Goal: Task Accomplishment & Management: Complete application form

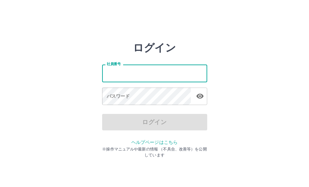
click at [150, 106] on div "パスワード パスワード" at bounding box center [154, 96] width 105 height 18
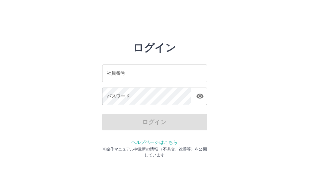
click at [149, 83] on div "社員番号 社員番号 パスワード パスワード" at bounding box center [154, 83] width 105 height 59
click at [149, 76] on input "社員番号" at bounding box center [154, 72] width 105 height 17
click at [158, 80] on input "社員番号" at bounding box center [154, 72] width 105 height 17
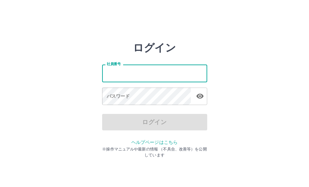
type input "*******"
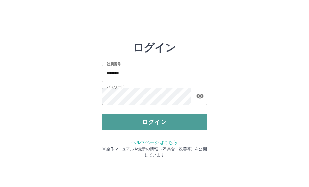
click at [170, 116] on button "ログイン" at bounding box center [154, 122] width 105 height 16
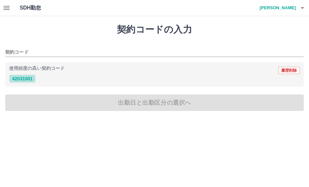
drag, startPoint x: 19, startPoint y: 79, endPoint x: 64, endPoint y: 90, distance: 46.6
click at [19, 79] on button "42031001" at bounding box center [22, 79] width 26 height 8
type input "********"
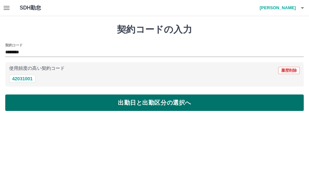
click at [109, 101] on button "出勤日と出勤区分の選択へ" at bounding box center [154, 102] width 299 height 16
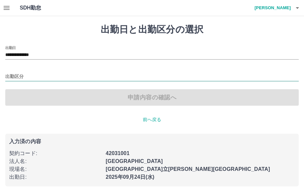
click at [26, 75] on input "出勤区分" at bounding box center [151, 77] width 293 height 8
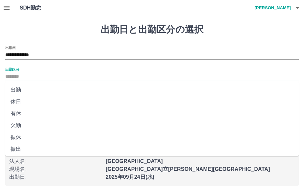
click at [36, 89] on li "出勤" at bounding box center [151, 90] width 293 height 12
type input "**"
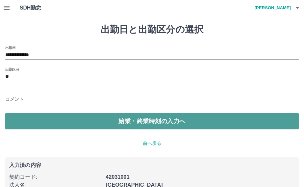
drag, startPoint x: 99, startPoint y: 120, endPoint x: 105, endPoint y: 121, distance: 6.7
click at [99, 120] on button "始業・終業時刻の入力へ" at bounding box center [151, 121] width 293 height 16
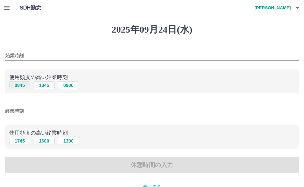
click at [18, 86] on button "0845" at bounding box center [19, 85] width 21 height 8
type input "****"
click at [23, 140] on button "1745" at bounding box center [19, 141] width 21 height 8
type input "****"
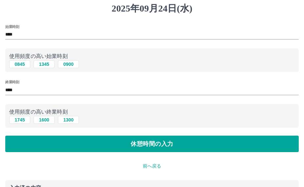
scroll to position [33, 0]
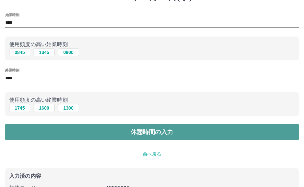
click at [96, 130] on button "休憩時間の入力" at bounding box center [151, 132] width 293 height 16
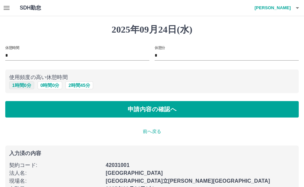
drag, startPoint x: 16, startPoint y: 85, endPoint x: 22, endPoint y: 86, distance: 6.6
click at [17, 85] on button "1 時間 0 分" at bounding box center [21, 85] width 25 height 8
type input "*"
click at [106, 99] on div "休憩時間 * 休憩分 * 使用頻度の高い休憩時間 1 時間 0 分 0 時間 0 分 2 時間 45 分 申請内容の確認へ" at bounding box center [151, 82] width 293 height 72
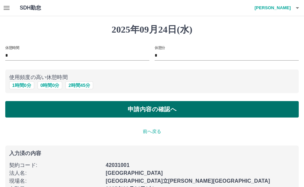
click at [108, 105] on button "申請内容の確認へ" at bounding box center [151, 109] width 293 height 16
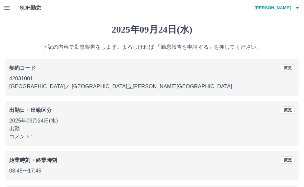
scroll to position [59, 0]
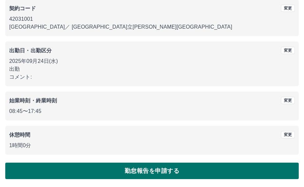
click at [125, 166] on button "勤怠報告を申請する" at bounding box center [151, 170] width 293 height 16
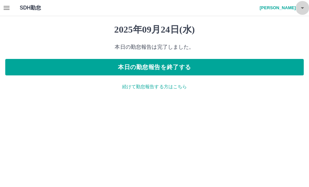
click at [300, 8] on icon "button" at bounding box center [303, 8] width 8 height 8
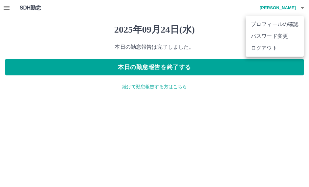
click at [290, 47] on li "ログアウト" at bounding box center [275, 48] width 58 height 12
